Goal: Transaction & Acquisition: Book appointment/travel/reservation

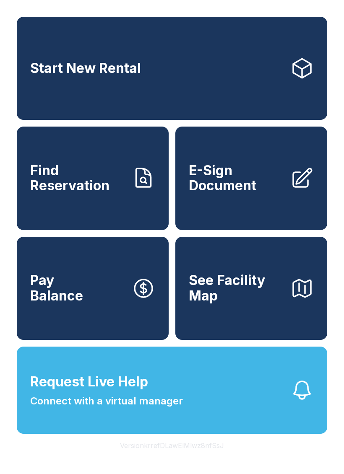
click at [83, 85] on link "Start New Rental" at bounding box center [172, 68] width 310 height 103
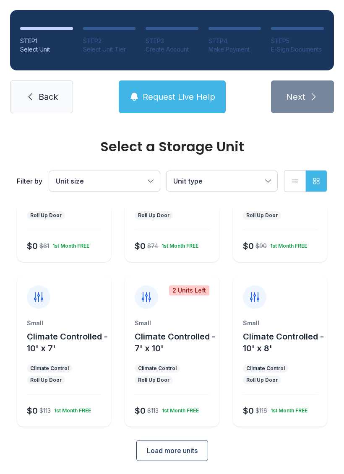
click at [175, 452] on span "Load more units" at bounding box center [172, 451] width 51 height 10
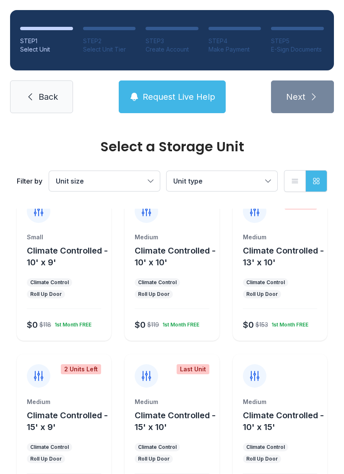
scroll to position [351, 0]
click at [201, 266] on button "Climate Controlled - 10' x 10'" at bounding box center [175, 256] width 81 height 23
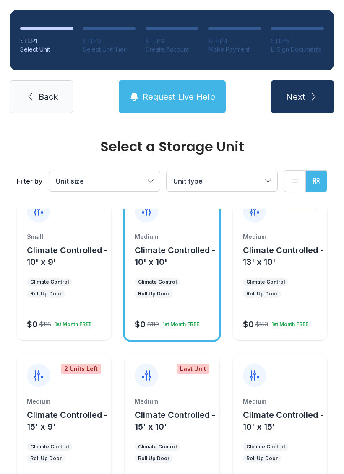
click at [180, 310] on div "Medium Climate Controlled - 10' x 10' Climate Control Roll Up Door $0 $119 1st …" at bounding box center [172, 287] width 94 height 108
click at [185, 310] on div "Medium Climate Controlled - 10' x 10' Climate Control Roll Up Door $0 $119 1st …" at bounding box center [172, 287] width 94 height 108
click at [185, 296] on ul "Climate Control Roll Up Door" at bounding box center [172, 288] width 74 height 20
click at [184, 297] on ul "Climate Control Roll Up Door" at bounding box center [172, 288] width 74 height 20
click at [309, 96] on icon "submit" at bounding box center [314, 97] width 10 height 10
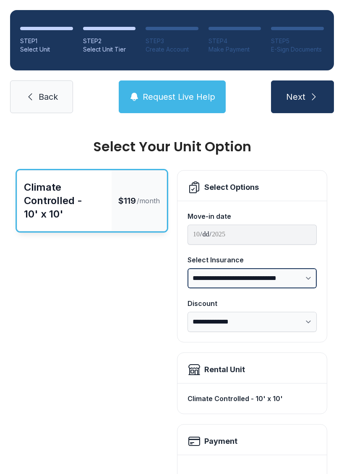
click at [210, 275] on select "**********" at bounding box center [252, 278] width 129 height 20
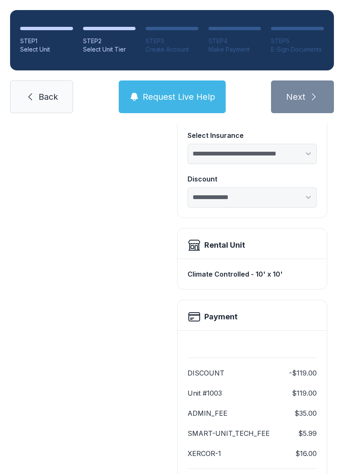
scroll to position [125, 0]
select select "****"
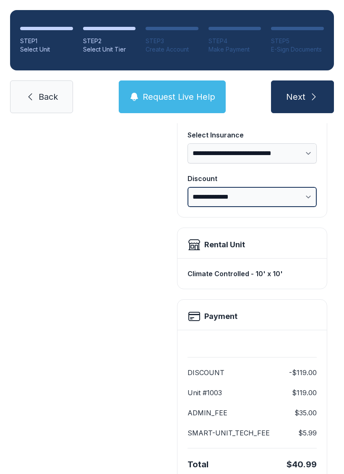
click at [219, 193] on select "**********" at bounding box center [252, 197] width 129 height 20
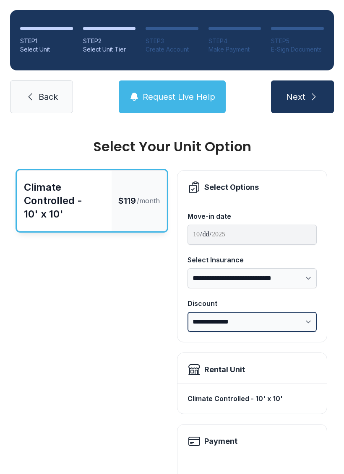
scroll to position [0, 0]
click at [292, 103] on button "Next" at bounding box center [302, 97] width 63 height 33
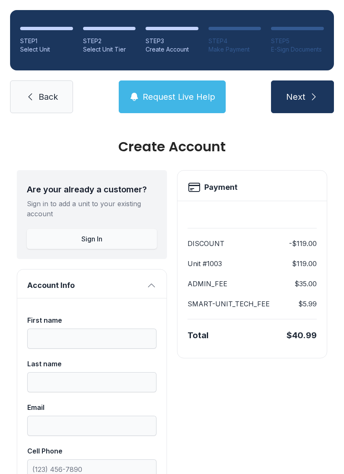
click at [303, 104] on button "Next" at bounding box center [302, 97] width 63 height 33
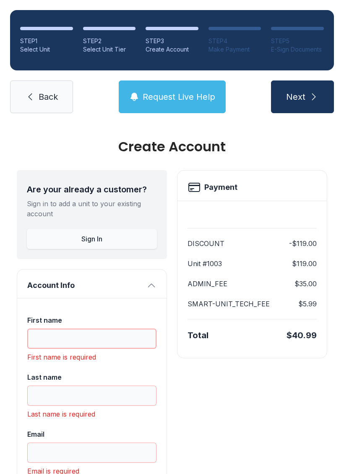
scroll to position [21, 0]
